Goal: Entertainment & Leisure: Consume media (video, audio)

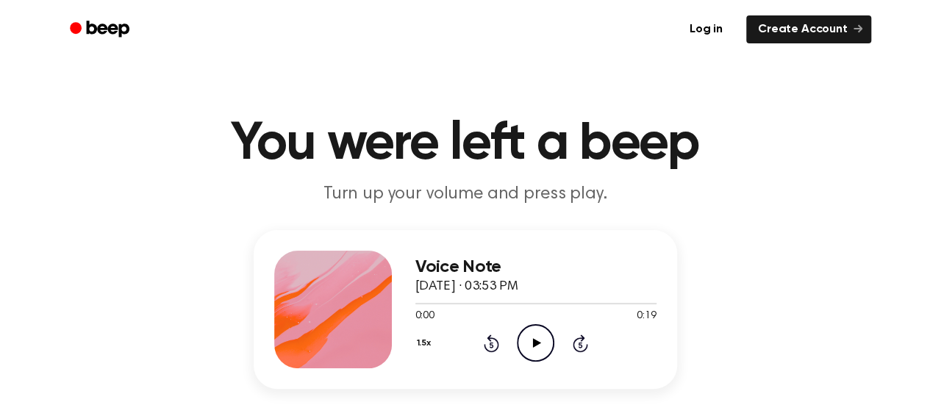
click at [526, 349] on icon "Play Audio" at bounding box center [535, 342] width 37 height 37
click at [548, 348] on icon "Play Audio" at bounding box center [535, 342] width 37 height 37
click at [521, 337] on icon "Play Audio" at bounding box center [535, 342] width 37 height 37
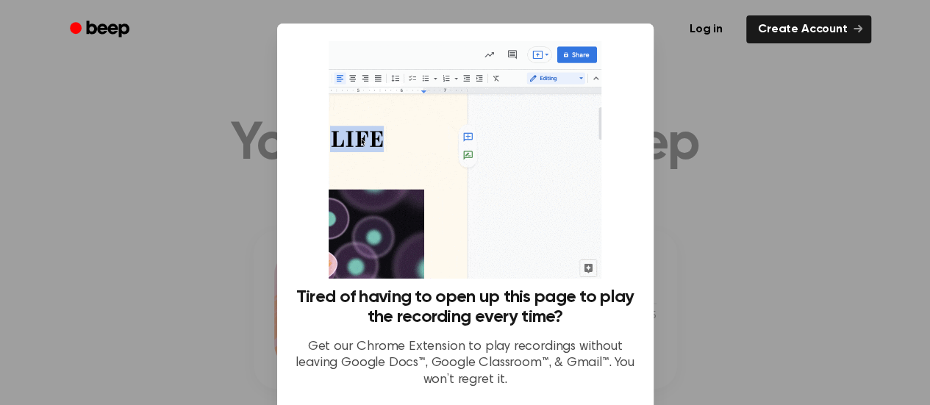
click at [215, 182] on div at bounding box center [465, 202] width 930 height 405
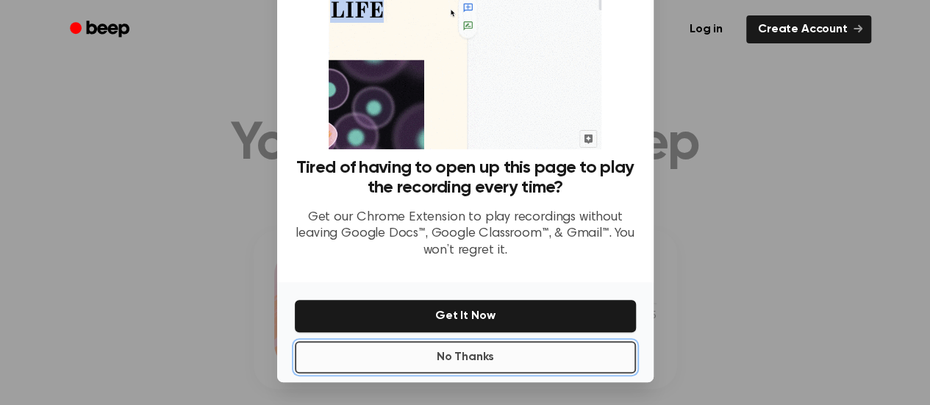
click at [538, 355] on button "No Thanks" at bounding box center [465, 357] width 341 height 32
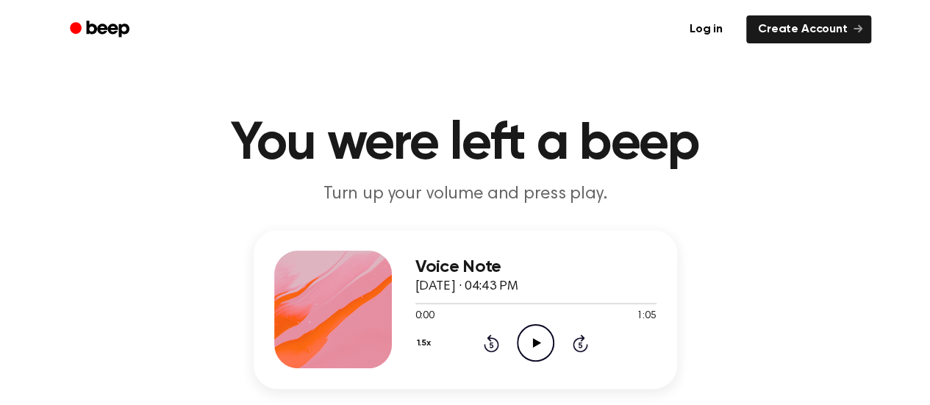
click at [538, 343] on icon at bounding box center [537, 343] width 8 height 10
click at [541, 337] on icon "Play Audio" at bounding box center [535, 342] width 37 height 37
click at [537, 332] on icon "Play Audio" at bounding box center [535, 342] width 37 height 37
click at [518, 360] on icon "Play Audio" at bounding box center [535, 342] width 37 height 37
